Goal: Navigation & Orientation: Find specific page/section

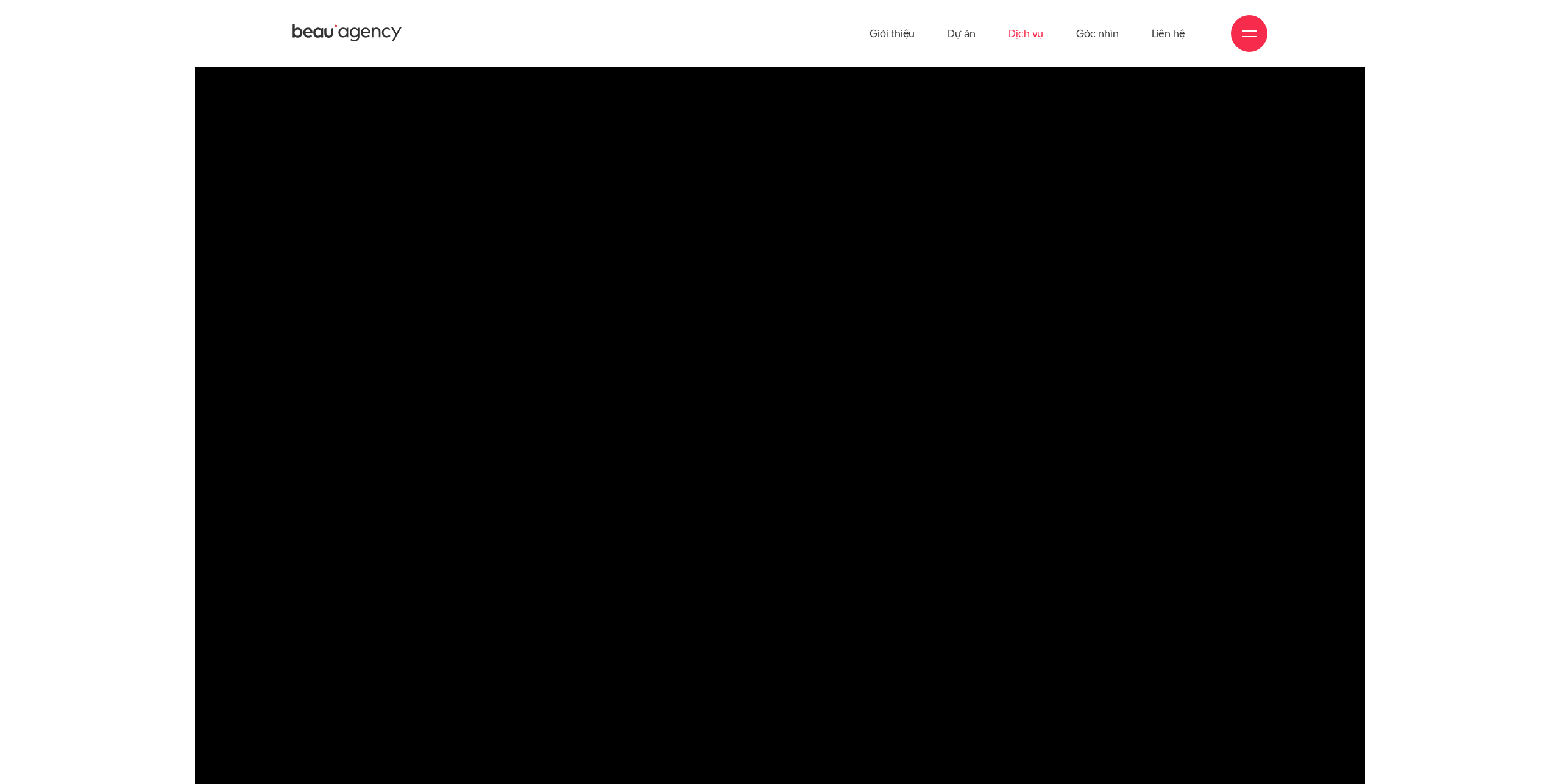
scroll to position [782, 0]
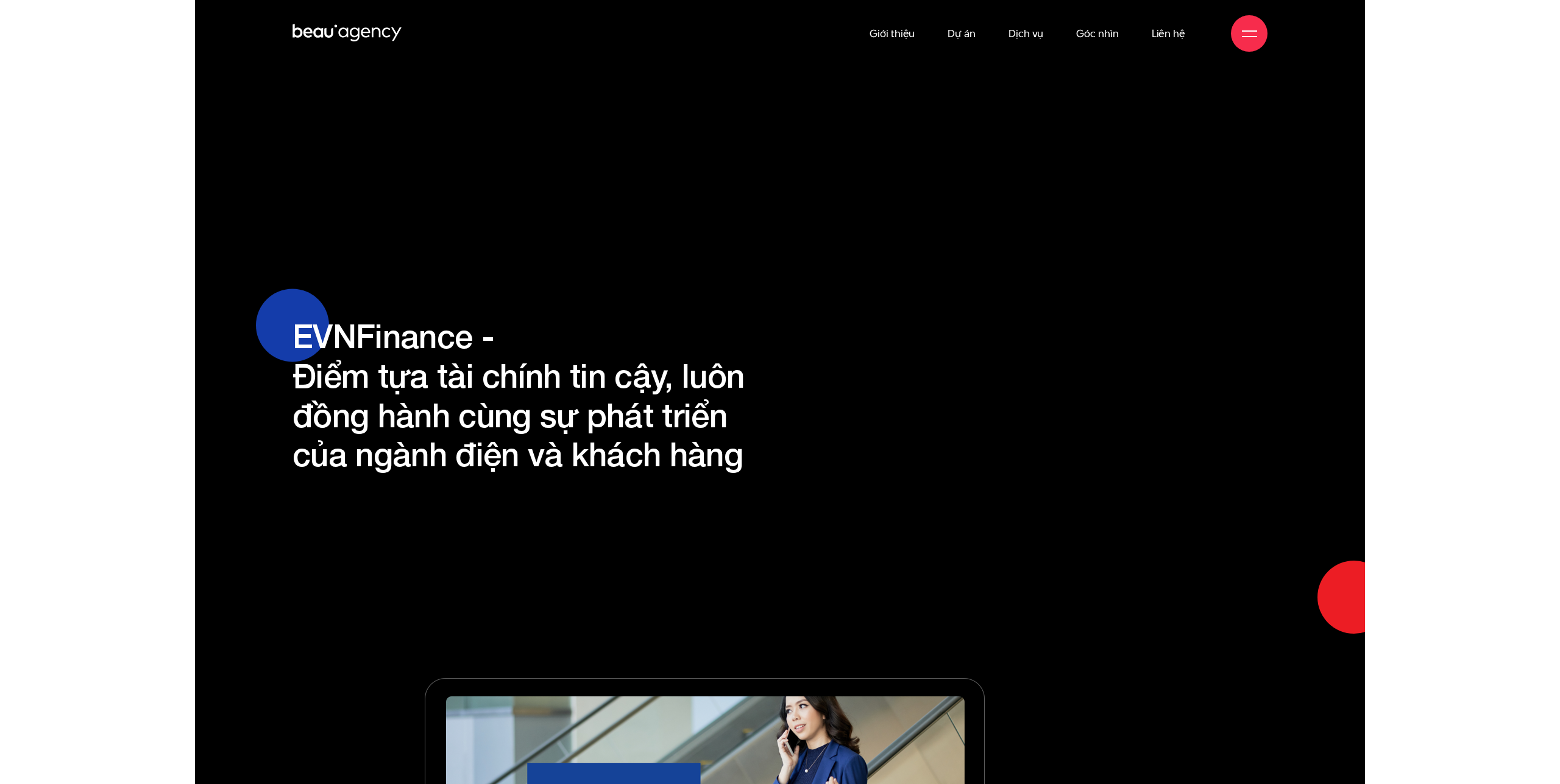
click at [328, 30] on icon at bounding box center [347, 33] width 110 height 22
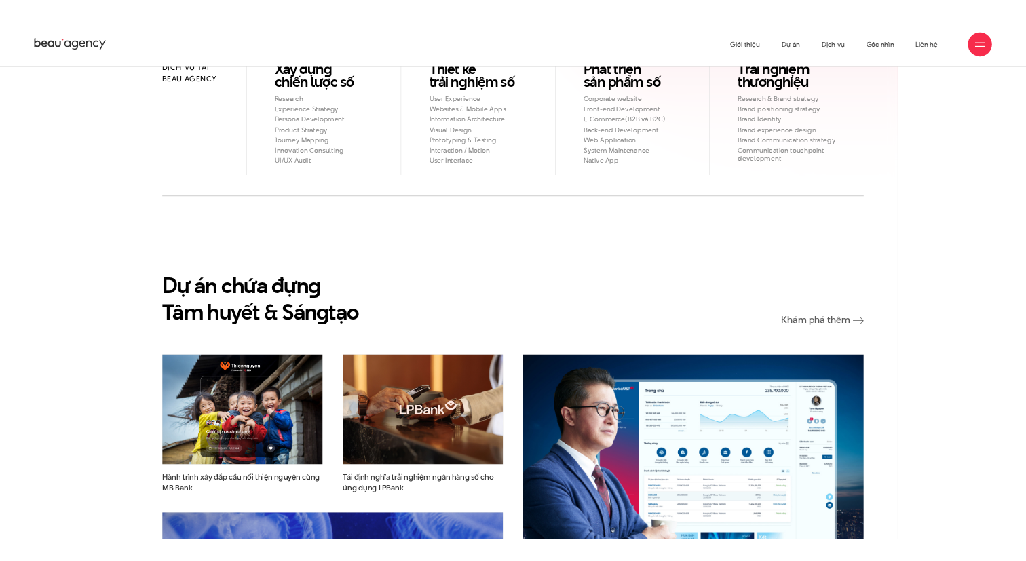
scroll to position [1793, 0]
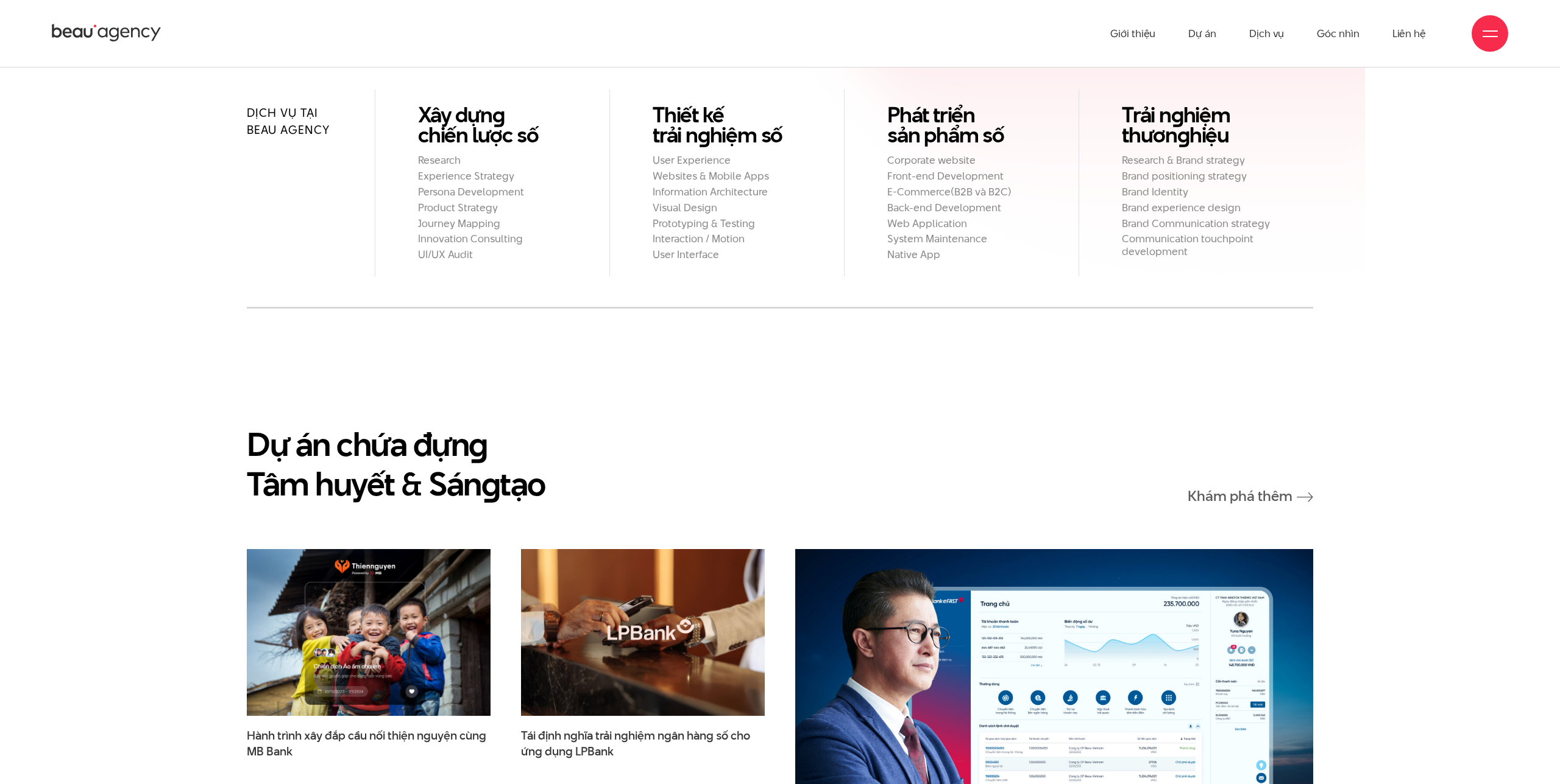
click at [430, 424] on h2 "Dự án chứa đựn g Tâm huyết & Sán g tạo" at bounding box center [396, 464] width 299 height 79
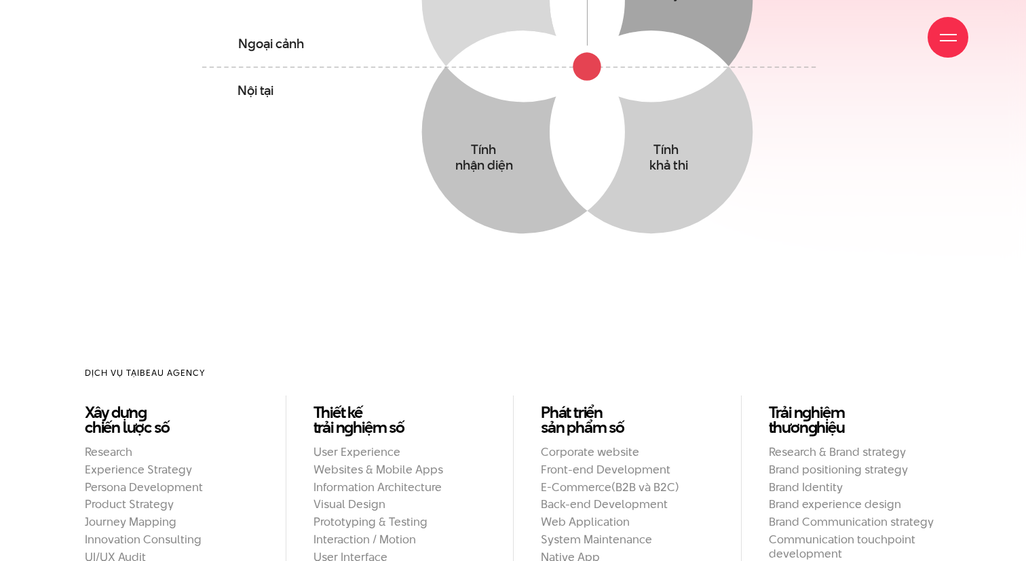
scroll to position [1354, 0]
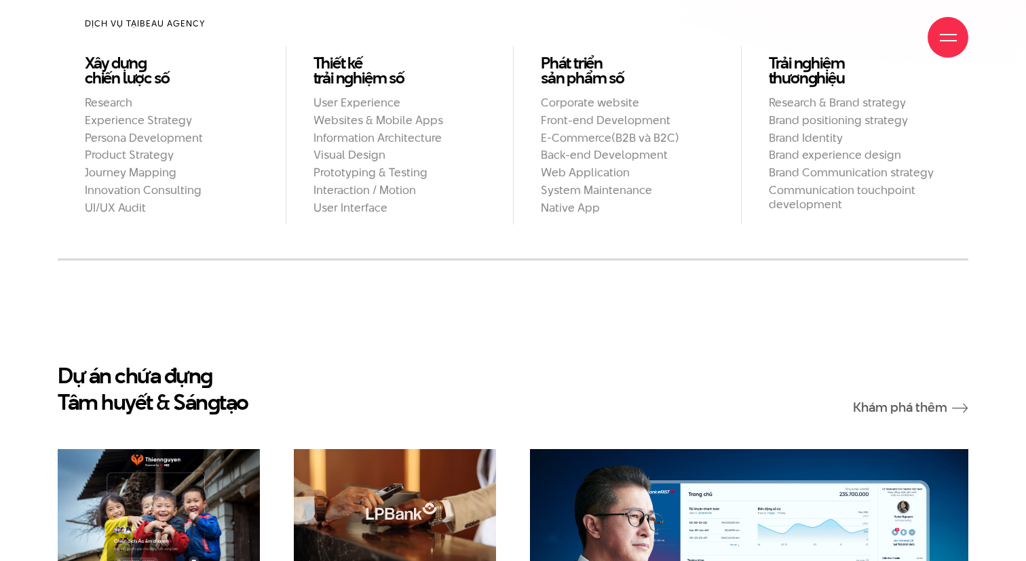
click at [124, 374] on h2 "Dự án chứa đựn g Tâm huyết & Sán g tạo" at bounding box center [153, 389] width 191 height 53
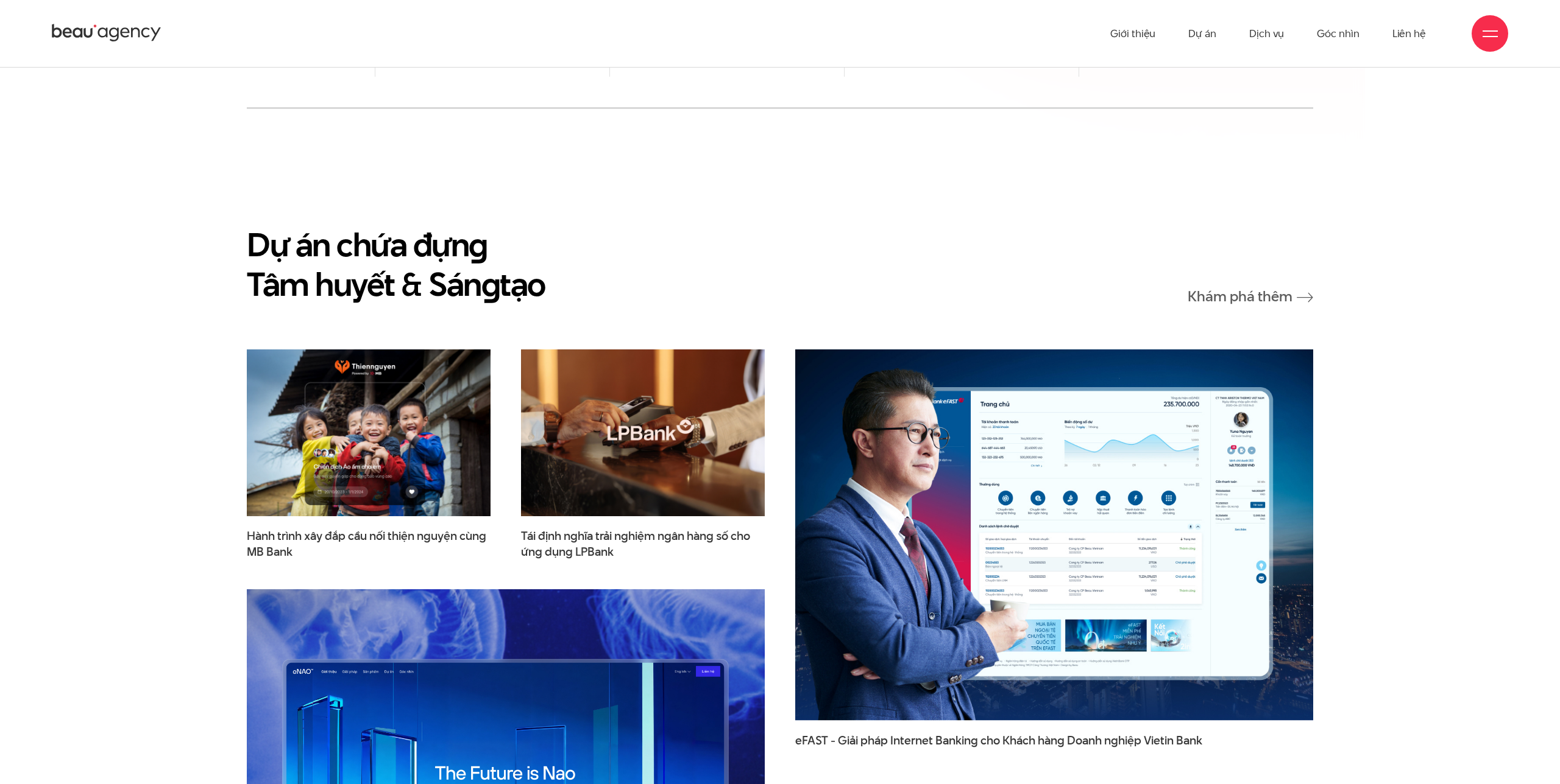
scroll to position [1789, 0]
